Goal: Communication & Community: Answer question/provide support

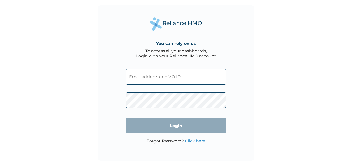
click at [188, 77] on input "text" at bounding box center [175, 77] width 99 height 16
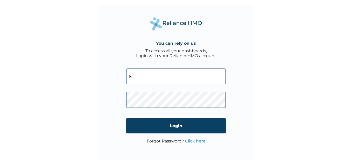
type input "[PERSON_NAME][EMAIL_ADDRESS][DOMAIN_NAME]"
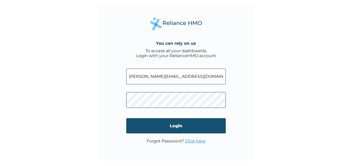
click at [198, 123] on input "Login" at bounding box center [175, 125] width 99 height 15
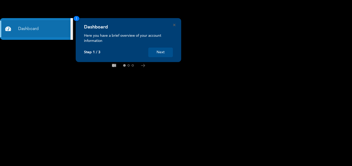
click at [164, 55] on button "Next" at bounding box center [160, 53] width 25 height 10
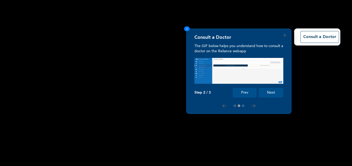
click at [272, 95] on button "Next" at bounding box center [270, 93] width 25 height 10
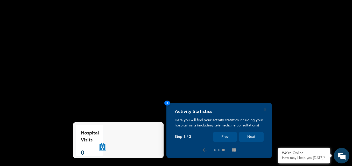
click at [254, 136] on button "Next" at bounding box center [251, 137] width 25 height 10
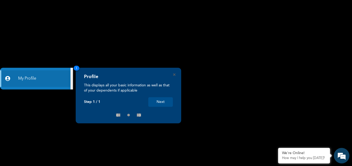
click at [158, 100] on button "Next" at bounding box center [160, 102] width 25 height 10
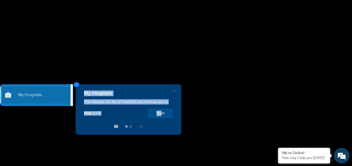
drag, startPoint x: 40, startPoint y: 46, endPoint x: 161, endPoint y: 115, distance: 139.3
click at [161, 166] on div "My Hospitals This displays the list of hospitals you have access to Step 1 / 2 …" at bounding box center [176, 166] width 352 height 0
click at [161, 115] on button "Next" at bounding box center [160, 114] width 25 height 10
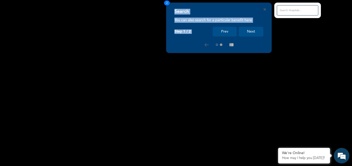
click at [258, 31] on button "Next" at bounding box center [250, 32] width 25 height 10
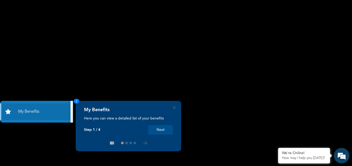
click at [163, 128] on button "Next" at bounding box center [160, 130] width 25 height 10
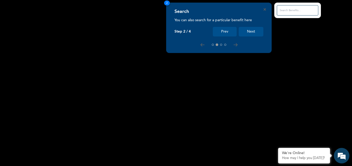
click at [250, 28] on button "Next" at bounding box center [250, 32] width 25 height 10
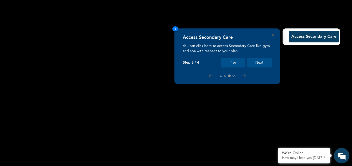
click at [265, 61] on button "Next" at bounding box center [259, 63] width 25 height 10
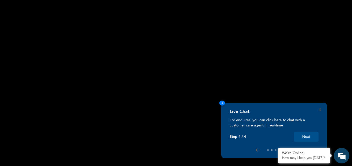
click at [302, 137] on button "Next" at bounding box center [306, 137] width 25 height 10
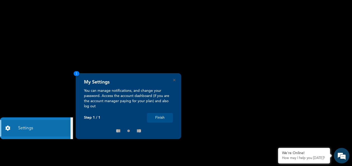
click at [163, 118] on button "Finish" at bounding box center [160, 118] width 26 height 10
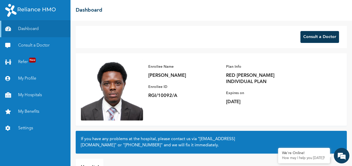
click at [315, 36] on button "Consult a Doctor" at bounding box center [319, 37] width 39 height 12
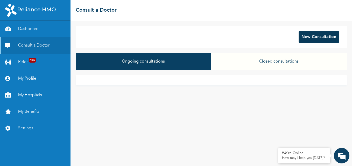
click at [321, 35] on button "New Consultation" at bounding box center [318, 37] width 40 height 12
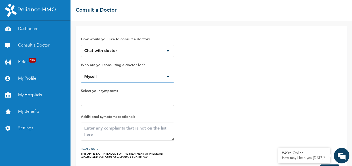
click at [168, 76] on select "Myself" at bounding box center [127, 77] width 93 height 12
click at [168, 77] on select "Myself" at bounding box center [127, 77] width 93 height 12
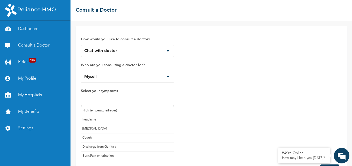
click at [152, 103] on input "text" at bounding box center [127, 101] width 90 height 6
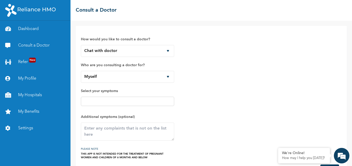
click at [174, 146] on div "How would you like to consult a doctor? Chat with doctor Phone Call Who are you…" at bounding box center [211, 95] width 260 height 128
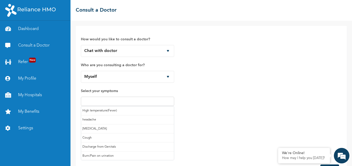
click at [141, 102] on input "text" at bounding box center [127, 101] width 90 height 6
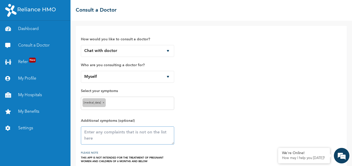
click at [119, 133] on textarea at bounding box center [127, 136] width 93 height 18
click at [119, 132] on textarea at bounding box center [127, 136] width 93 height 18
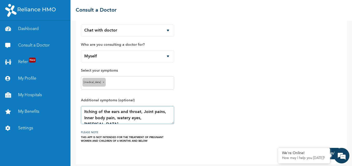
scroll to position [24, 0]
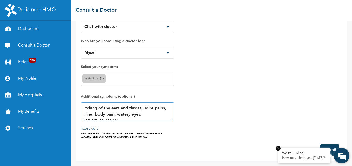
type textarea "Itching of the ears and throat, Joint pains, Inner body pain, watery eyes, bloc…"
click at [278, 149] on em at bounding box center [277, 148] width 5 height 5
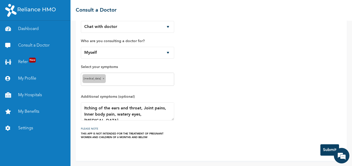
click at [324, 149] on button "Submit" at bounding box center [329, 149] width 19 height 11
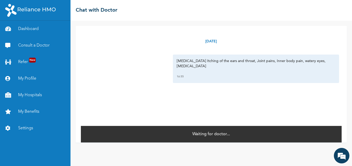
click at [344, 126] on div "Sunday, September 14th 2025 Runny nose Itching of the ears and throat, Joint pa…" at bounding box center [211, 84] width 271 height 117
click at [343, 157] on em at bounding box center [341, 156] width 14 height 14
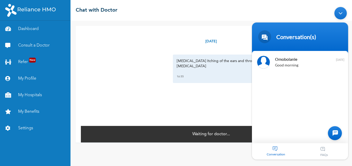
click at [339, 12] on div "Minimize live chat window" at bounding box center [340, 13] width 12 height 12
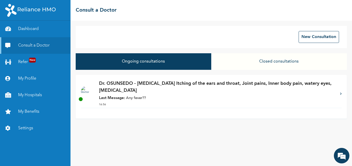
click at [121, 97] on strong "Last Message:" at bounding box center [112, 98] width 26 height 4
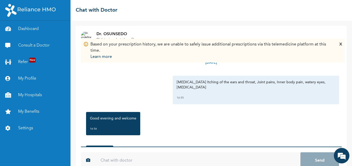
scroll to position [13, 0]
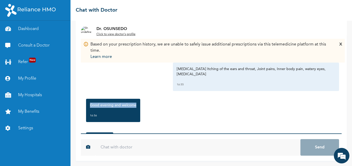
drag, startPoint x: 338, startPoint y: 91, endPoint x: 337, endPoint y: 100, distance: 8.9
click at [337, 100] on div "Based on your prescription history, we are unable to safely issue additional pr…" at bounding box center [211, 97] width 271 height 127
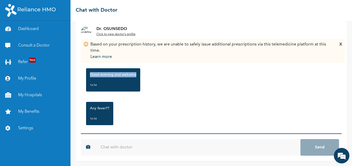
scroll to position [37, 0]
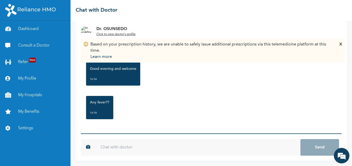
click at [163, 150] on input "text" at bounding box center [197, 147] width 205 height 17
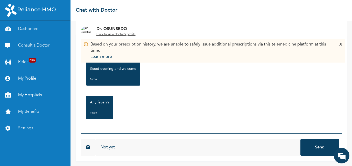
type input "Not yet"
click at [300, 139] on button "Send" at bounding box center [319, 147] width 39 height 17
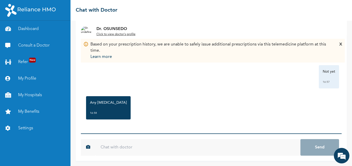
scroll to position [99, 0]
click at [193, 145] on input "text" at bounding box center [197, 147] width 205 height 17
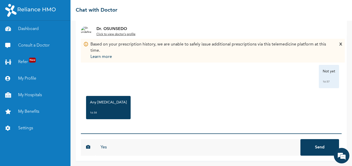
type input "Yes"
click at [300, 139] on button "Send" at bounding box center [319, 147] width 39 height 17
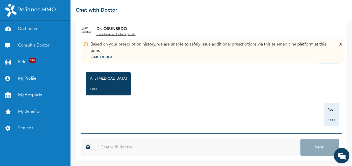
scroll to position [127, 0]
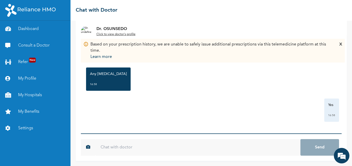
click at [341, 44] on div "X" at bounding box center [340, 50] width 3 height 19
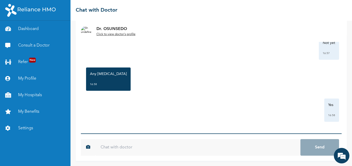
drag, startPoint x: 119, startPoint y: 34, endPoint x: 105, endPoint y: 41, distance: 15.5
click at [105, 41] on div "Dr. OSUNSEDO Click to view doctor's profile" at bounding box center [211, 31] width 271 height 21
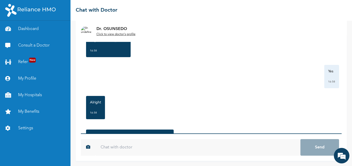
scroll to position [194, 0]
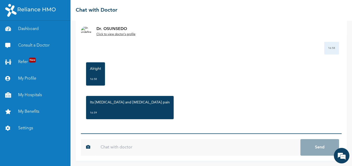
click at [122, 144] on input "text" at bounding box center [197, 147] width 205 height 17
click at [138, 146] on input "text" at bounding box center [197, 147] width 205 height 17
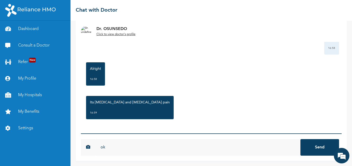
type input "ok"
click at [300, 139] on button "Send" at bounding box center [319, 147] width 39 height 17
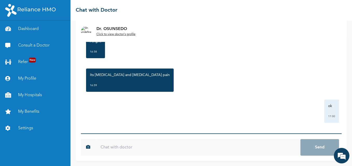
scroll to position [223, 0]
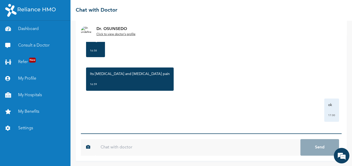
click at [134, 147] on input "text" at bounding box center [197, 147] width 205 height 17
click at [148, 142] on input "text" at bounding box center [197, 147] width 205 height 17
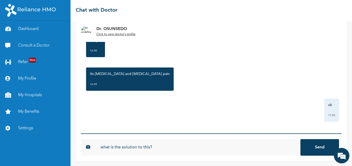
type input "what is the solution to this?"
click at [300, 139] on button "Send" at bounding box center [319, 147] width 39 height 17
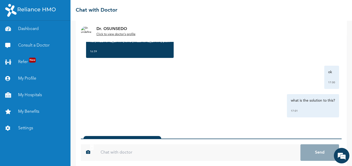
scroll to position [257, 0]
click at [114, 35] on u "Click to view doctor's profile" at bounding box center [115, 34] width 39 height 3
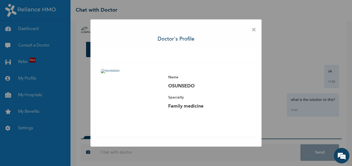
click at [102, 71] on img at bounding box center [132, 100] width 62 height 62
click at [106, 69] on img at bounding box center [132, 100] width 62 height 62
click at [107, 52] on div at bounding box center [176, 53] width 161 height 10
click at [148, 106] on img at bounding box center [132, 100] width 62 height 62
click at [220, 66] on div "Name OSUNSEDO Specialty Family medicine" at bounding box center [176, 100] width 161 height 72
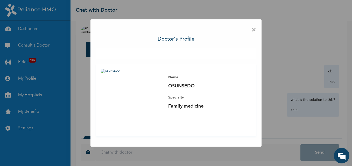
click at [240, 100] on p "Specialty" at bounding box center [204, 97] width 72 height 6
click at [253, 31] on span "×" at bounding box center [253, 30] width 5 height 11
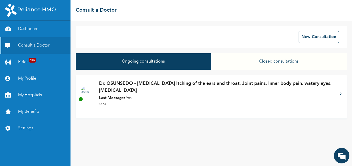
click at [268, 62] on button "Closed consultations" at bounding box center [278, 61] width 135 height 17
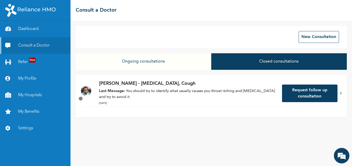
click at [131, 92] on p "Last Message: You should try to identify what usually causes you throat itching…" at bounding box center [188, 95] width 178 height 12
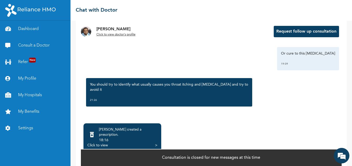
scroll to position [37, 0]
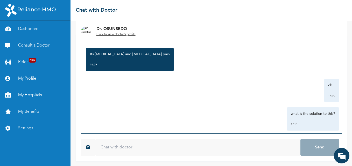
scroll to position [251, 0]
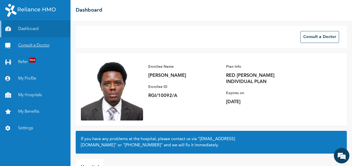
click at [40, 46] on link "Consult a Doctor" at bounding box center [35, 45] width 70 height 17
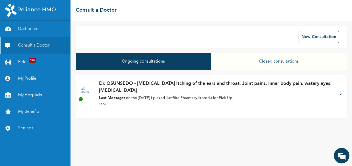
click at [278, 60] on button "Closed consultations" at bounding box center [278, 61] width 135 height 17
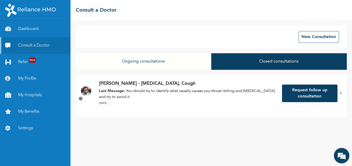
click at [231, 96] on p "Last Message: You should try to identify what usually causes you throat itching…" at bounding box center [188, 95] width 178 height 12
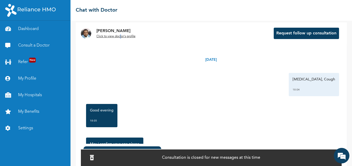
click at [120, 35] on u "Click to view doctor's profile" at bounding box center [115, 36] width 39 height 3
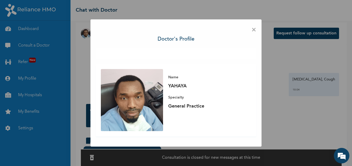
click at [265, 97] on div "× Doctor's profile Name YAHAYA Specialty General Practice" at bounding box center [176, 83] width 352 height 166
click at [202, 140] on div "× Doctor's profile Name YAHAYA Specialty General Practice" at bounding box center [175, 82] width 171 height 127
drag, startPoint x: 202, startPoint y: 140, endPoint x: 232, endPoint y: 65, distance: 80.3
click at [232, 65] on div "Name YAHAYA Specialty General Practice" at bounding box center [176, 100] width 161 height 72
click at [254, 29] on span "×" at bounding box center [253, 30] width 5 height 11
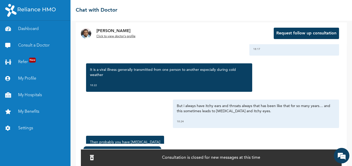
scroll to position [865, 0]
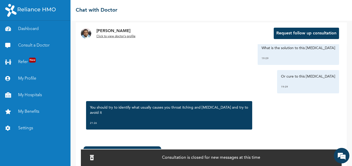
click at [219, 158] on p "Consultation is closed for new messages at this time" at bounding box center [211, 158] width 98 height 6
click at [94, 156] on icon at bounding box center [92, 157] width 4 height 5
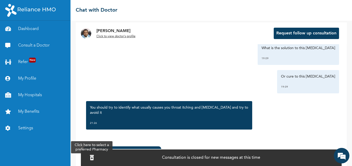
click at [94, 156] on icon at bounding box center [92, 157] width 4 height 5
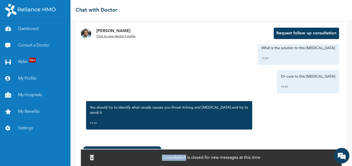
drag, startPoint x: 94, startPoint y: 156, endPoint x: 165, endPoint y: 158, distance: 70.4
click at [165, 158] on p "Consultation is closed for new messages at this time" at bounding box center [211, 158] width 98 height 6
click at [247, 118] on div "You should try to identify what usually causes you throat itching and runny nos…" at bounding box center [210, 116] width 255 height 34
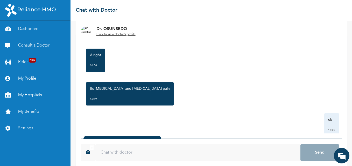
scroll to position [257, 0]
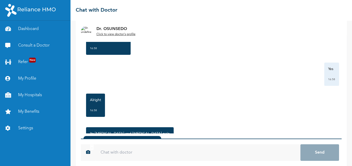
scroll to position [257, 0]
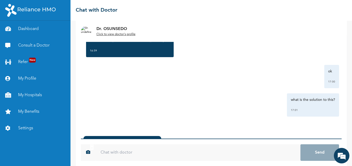
click at [137, 154] on input "text" at bounding box center [197, 152] width 205 height 17
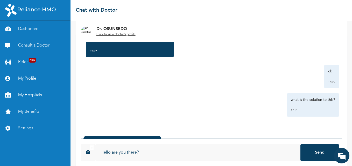
scroll to position [0, 0]
type input "Hello are you there?"
click at [300, 144] on button "Send" at bounding box center [319, 152] width 39 height 17
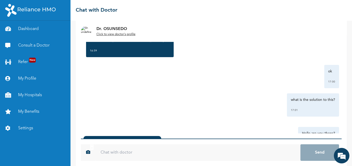
scroll to position [285, 0]
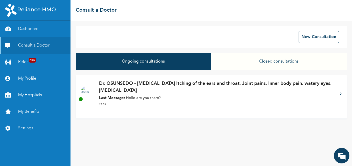
click at [243, 64] on button "Closed consultations" at bounding box center [278, 61] width 135 height 17
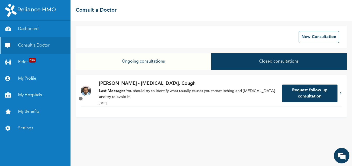
click at [179, 62] on button "Ongoing consultations" at bounding box center [143, 61] width 135 height 17
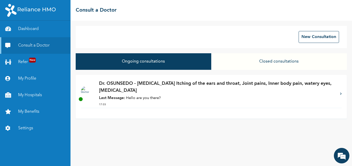
click at [235, 60] on button "Closed consultations" at bounding box center [278, 61] width 135 height 17
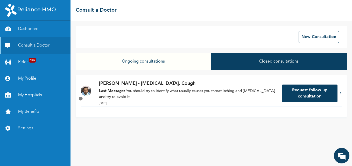
click at [156, 63] on button "Ongoing consultations" at bounding box center [143, 61] width 135 height 17
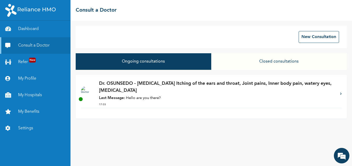
click at [148, 99] on p "Last Message: Hello are you there?" at bounding box center [217, 99] width 236 height 6
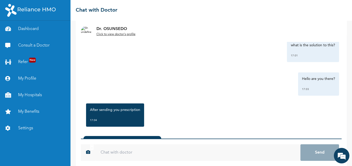
scroll to position [358, 0]
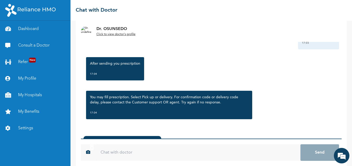
click at [161, 152] on input "text" at bounding box center [197, 152] width 205 height 17
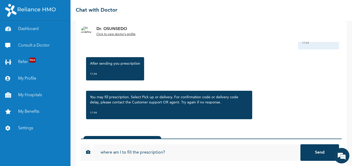
type input "where am I to fill the prescription?"
click at [300, 144] on button "Send" at bounding box center [319, 152] width 39 height 17
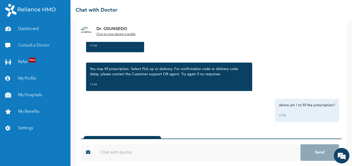
scroll to position [386, 0]
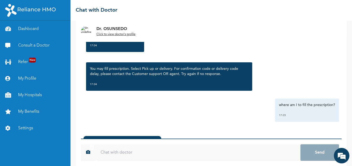
click at [207, 154] on input "text" at bounding box center [197, 152] width 205 height 17
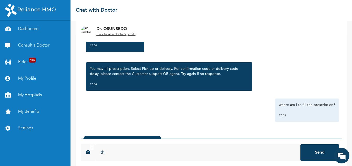
type input "t"
type input "a"
type input "on the [DATE] I picked JustRite Pharmacy Ikorodu for Pick Up."
click at [300, 144] on button "Send" at bounding box center [319, 152] width 39 height 17
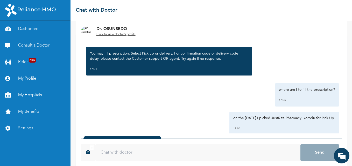
scroll to position [414, 0]
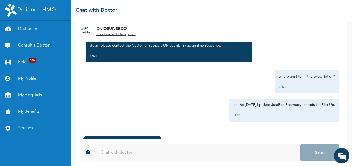
click at [198, 124] on div "Sunday, September 14th 2025 Runny nose Itching of the ears and throat, Joint pa…" at bounding box center [211, 84] width 260 height 100
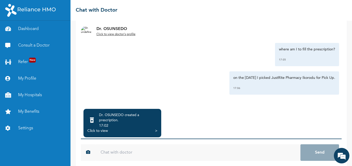
scroll to position [47, 0]
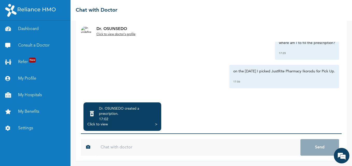
click at [99, 123] on div "Click to view" at bounding box center [97, 124] width 20 height 5
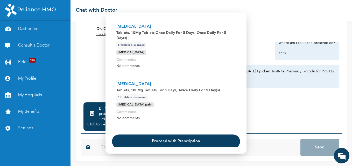
scroll to position [143, 0]
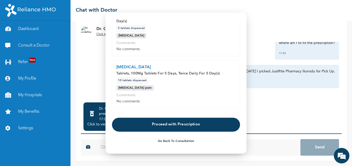
click at [177, 123] on button "Proceed with Prescription" at bounding box center [176, 125] width 128 height 14
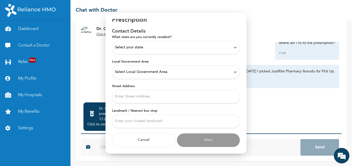
scroll to position [13, 0]
click at [166, 48] on div "Select your state" at bounding box center [176, 48] width 122 height 6
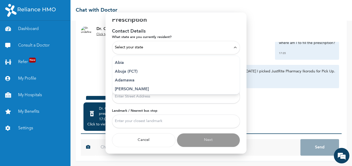
click at [166, 48] on div "Select your state" at bounding box center [176, 48] width 122 height 6
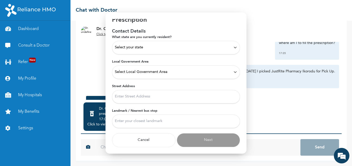
click at [166, 48] on div "Select your state" at bounding box center [176, 48] width 122 height 6
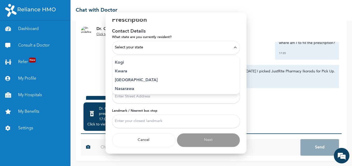
scroll to position [200, 0]
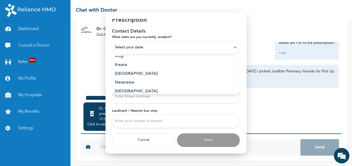
click at [121, 74] on p "Lagos" at bounding box center [176, 74] width 122 height 6
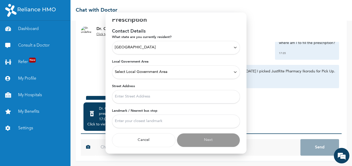
click at [155, 72] on span "Select Local Government Area" at bounding box center [141, 72] width 53 height 6
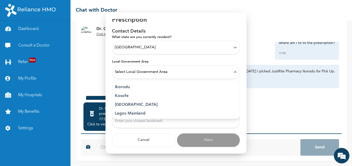
scroll to position [104, 0]
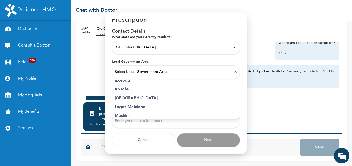
click at [126, 81] on p "Ikorodu" at bounding box center [176, 81] width 122 height 6
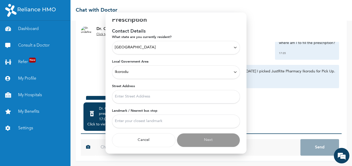
click at [142, 101] on input "Street Address" at bounding box center [176, 96] width 128 height 13
type input "5 Ijeda Street Agric Ikorodu Lagos"
click at [142, 121] on input "Landmark / Nearest bus stop" at bounding box center [176, 121] width 128 height 13
type input "a"
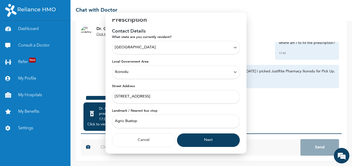
type input "Agric Bustop"
click at [207, 141] on button "Next" at bounding box center [208, 140] width 63 height 14
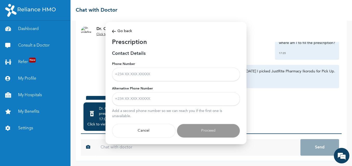
scroll to position [0, 0]
click at [156, 76] on input "Phone Number" at bounding box center [176, 74] width 128 height 13
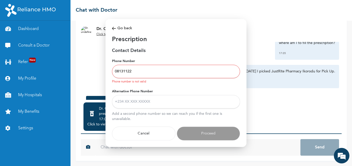
type input "08131122415"
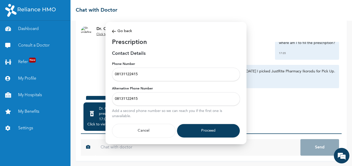
type input "08131122415"
click at [212, 131] on button "Proceed" at bounding box center [208, 131] width 63 height 14
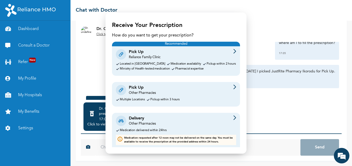
scroll to position [9, 0]
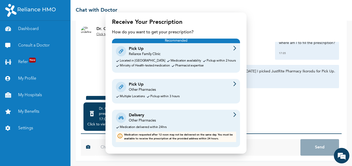
click at [148, 94] on div "Pick Up Other Pharmacies Multiple Locations Pickup within 3 hours" at bounding box center [176, 91] width 128 height 25
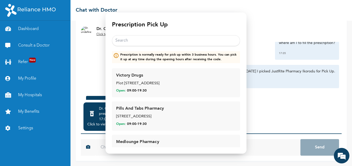
click at [152, 40] on input "text" at bounding box center [176, 40] width 128 height 11
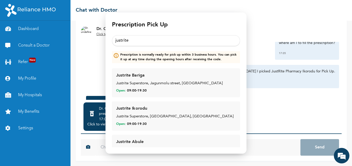
type input "justrite"
click at [141, 114] on div "Justrite Ikorodu Justrite Superstore, Ogolonto junction, Ikorodu Open: 09:00 - …" at bounding box center [176, 116] width 120 height 21
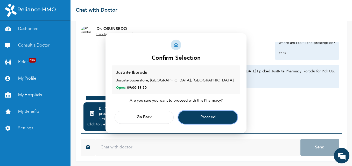
click at [206, 119] on span "Proceed" at bounding box center [207, 117] width 15 height 3
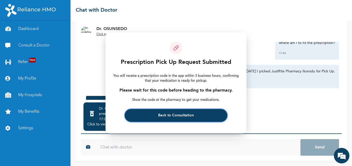
click at [190, 116] on span "Back to Consultation" at bounding box center [176, 115] width 36 height 3
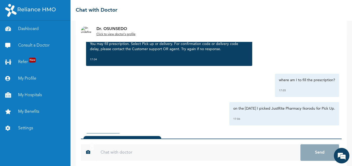
scroll to position [448, 0]
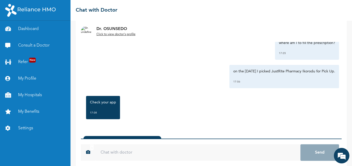
click at [162, 151] on input "text" at bounding box center [197, 152] width 205 height 17
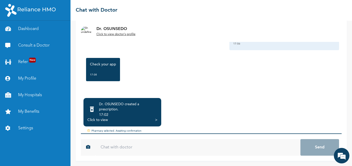
scroll to position [0, 0]
click at [95, 120] on div "Click to view" at bounding box center [97, 120] width 20 height 5
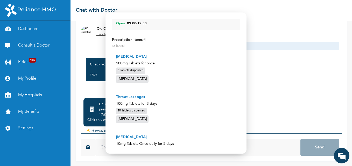
scroll to position [128, 0]
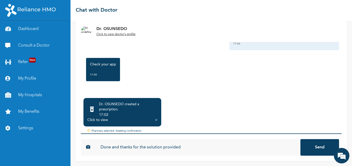
type input "Done and thanks for the solution provided"
click at [300, 139] on button "Send" at bounding box center [319, 147] width 39 height 17
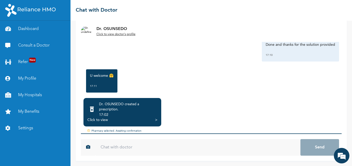
scroll to position [510, 0]
